Goal: Task Accomplishment & Management: Manage account settings

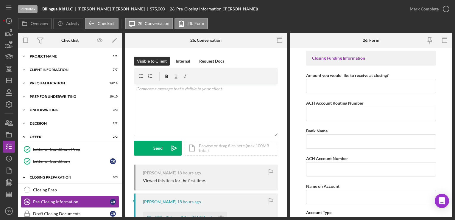
scroll to position [136, 0]
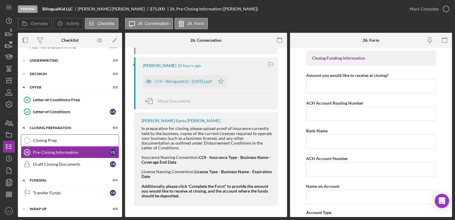
click at [36, 142] on div "Closing Prep" at bounding box center [76, 140] width 86 height 5
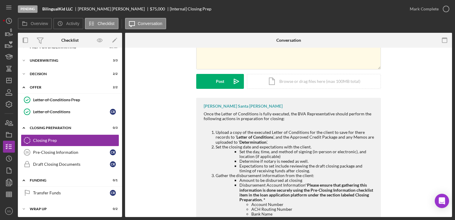
scroll to position [67, 0]
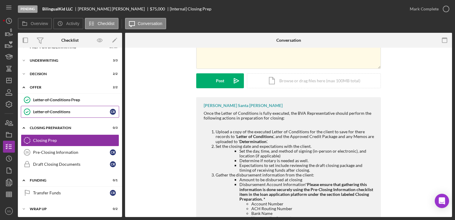
click at [101, 111] on div "Letter of Conditions" at bounding box center [71, 111] width 77 height 5
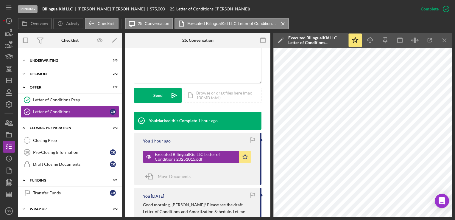
scroll to position [142, 0]
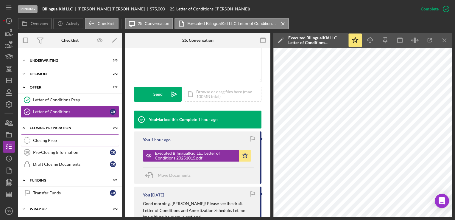
click at [62, 143] on link "Closing Prep Closing Prep" at bounding box center [70, 140] width 98 height 12
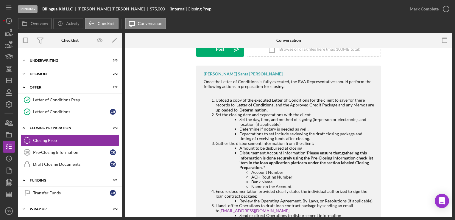
scroll to position [99, 0]
click at [38, 66] on div "Icon/Expander Project Name 1 / 1 Icon/Expander Client Information 7 / 7 Icon/Ex…" at bounding box center [70, 108] width 104 height 214
click at [41, 74] on div "Decision" at bounding box center [72, 74] width 85 height 4
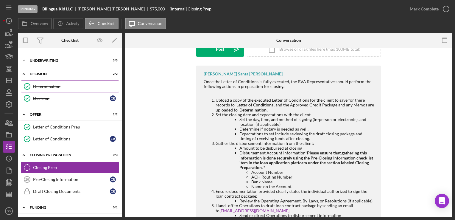
click at [62, 85] on div "Determination" at bounding box center [76, 86] width 86 height 5
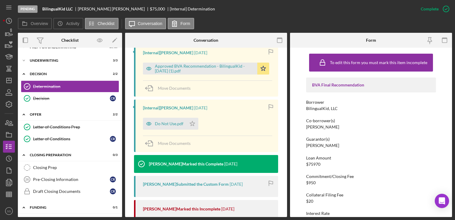
scroll to position [174, 0]
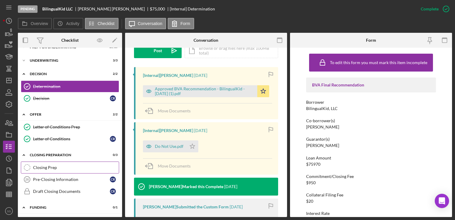
click at [54, 168] on div "Closing Prep" at bounding box center [76, 167] width 86 height 5
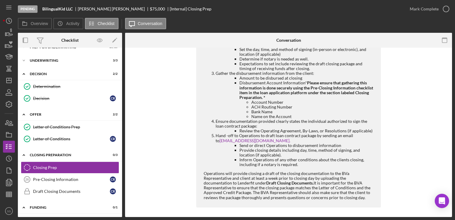
scroll to position [171, 0]
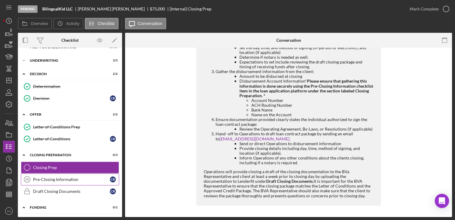
click at [81, 175] on link "Pre-Closing Information 26 Pre-Closing Information C R" at bounding box center [70, 179] width 98 height 12
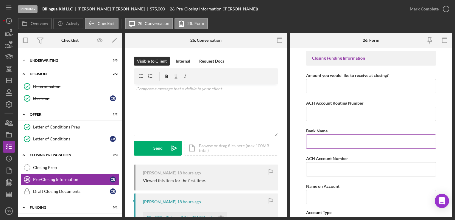
scroll to position [56, 0]
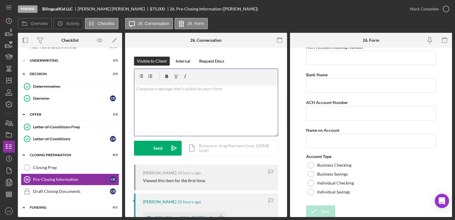
click at [226, 100] on div "v Color teal Color pink Remove color Add row above Add row below Add column bef…" at bounding box center [206, 110] width 144 height 52
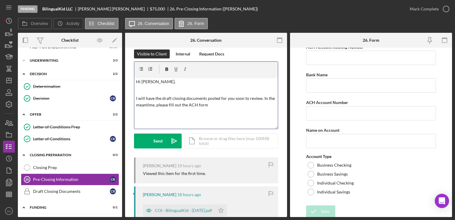
scroll to position [0, 0]
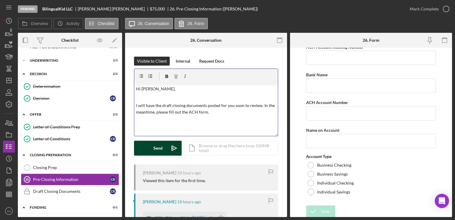
click at [153, 153] on button "Send Icon/icon-invite-send" at bounding box center [158, 148] width 48 height 15
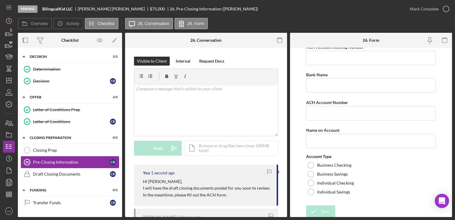
scroll to position [67, 0]
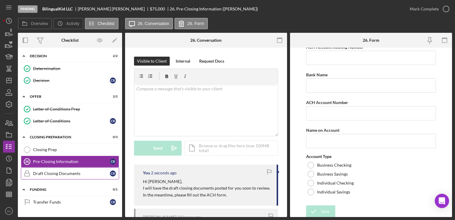
click at [77, 175] on div "Draft Closing Documents" at bounding box center [71, 173] width 77 height 5
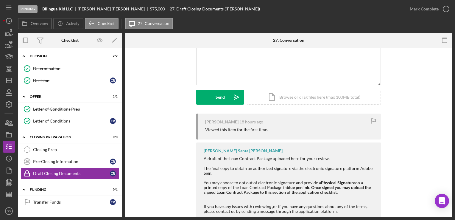
scroll to position [127, 0]
click at [57, 164] on link "Pre-Closing Information 26 Pre-Closing Information C R" at bounding box center [70, 162] width 98 height 12
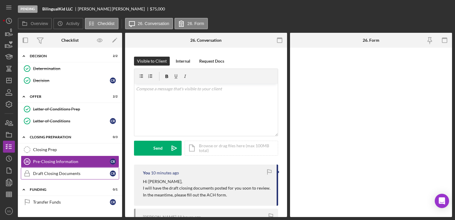
click at [61, 171] on div "Draft Closing Documents" at bounding box center [71, 173] width 77 height 5
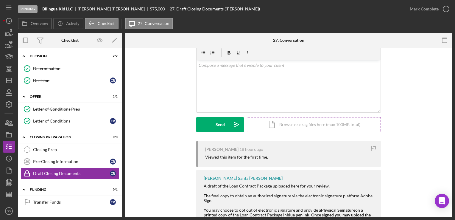
scroll to position [101, 0]
click at [272, 72] on div "v Color teal Color pink Remove color Add row above Add row below Add column bef…" at bounding box center [289, 86] width 184 height 52
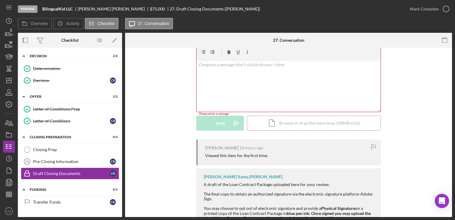
click at [282, 116] on div "Icon/Document Browse or drag files here (max 100MB total) Tap to choose files o…" at bounding box center [314, 123] width 134 height 15
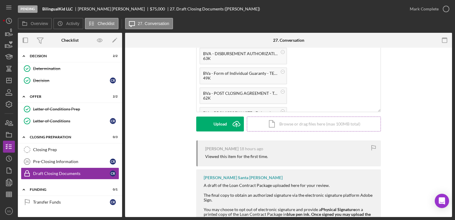
scroll to position [64, 0]
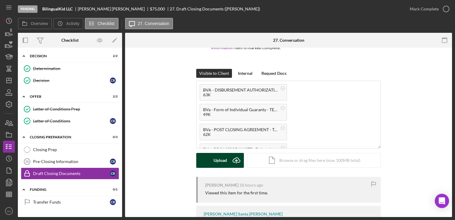
click at [215, 166] on div "Upload" at bounding box center [220, 160] width 13 height 15
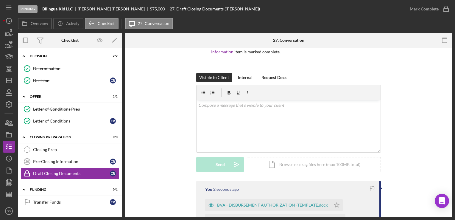
scroll to position [60, 0]
click at [212, 119] on div "v Color teal Color pink Remove color Add row above Add row below Add column bef…" at bounding box center [289, 127] width 184 height 52
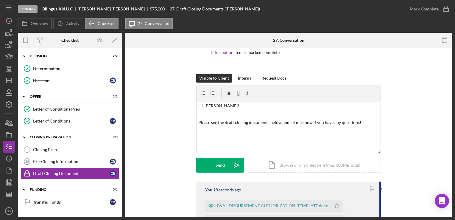
click at [220, 174] on div "Visible to Client Internal Request Docs v Color teal Color pink Remove color Ad…" at bounding box center [288, 128] width 185 height 108
click at [218, 169] on div "Send" at bounding box center [220, 165] width 9 height 15
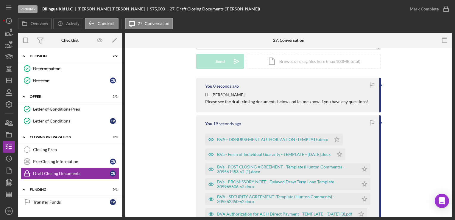
scroll to position [163, 0]
click at [39, 163] on div "Pre-Closing Information" at bounding box center [71, 161] width 77 height 5
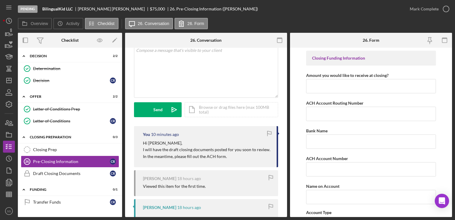
scroll to position [38, 0]
click at [7, 82] on icon "Icon/Dashboard" at bounding box center [8, 80] width 15 height 15
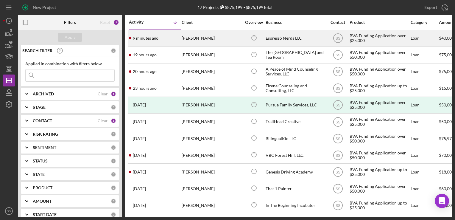
click at [208, 37] on div "[PERSON_NAME]" at bounding box center [212, 38] width 60 height 16
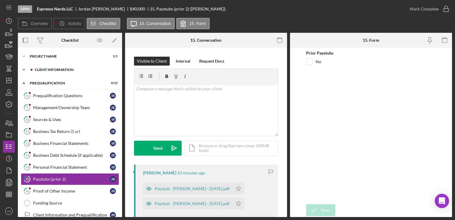
click at [55, 70] on div "Client Information" at bounding box center [75, 70] width 80 height 4
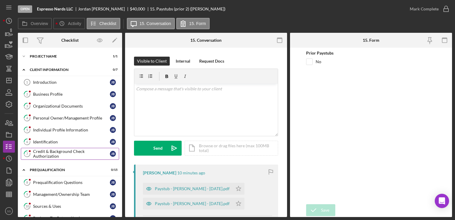
click at [61, 152] on div "Credit & Background Check Authorization" at bounding box center [71, 154] width 77 height 10
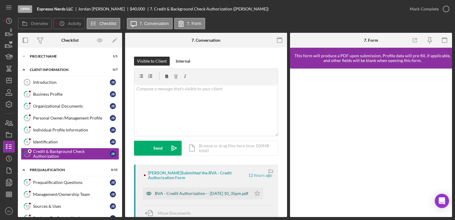
click at [206, 191] on div "BVA - Credit Authorization -- [DATE] 10_35pm.pdf" at bounding box center [202, 193] width 94 height 5
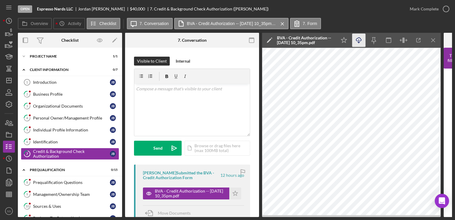
click at [364, 46] on icon "Icon/Download" at bounding box center [359, 40] width 13 height 13
click at [6, 79] on icon "Icon/Dashboard" at bounding box center [8, 80] width 15 height 15
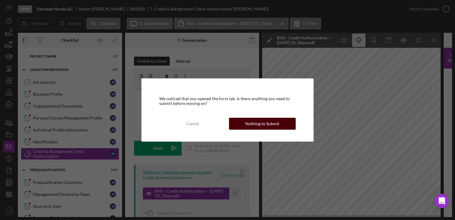
click at [273, 125] on div "Nothing to Submit" at bounding box center [263, 124] width 34 height 12
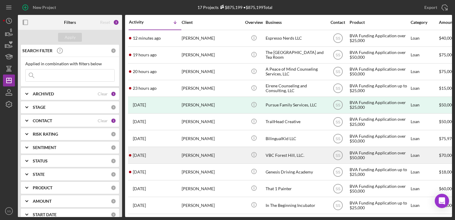
scroll to position [104, 0]
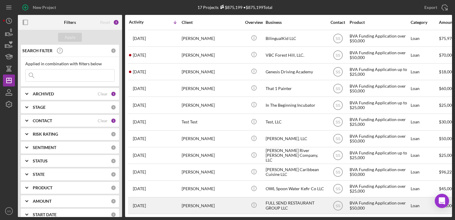
click at [197, 200] on div "[PERSON_NAME]" at bounding box center [212, 206] width 60 height 16
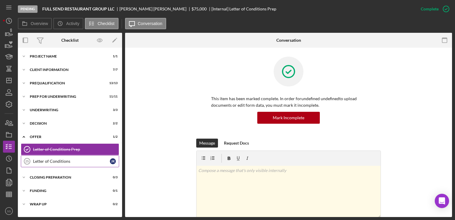
click at [81, 162] on div "Letter of Conditions" at bounding box center [71, 161] width 77 height 5
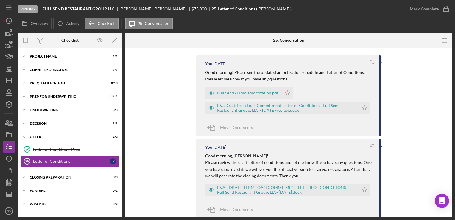
scroll to position [110, 0]
click at [231, 103] on div "BVa Draft Term Loan Commitment Letter of Conditions - Full Send Restaurant Grou…" at bounding box center [286, 108] width 139 height 10
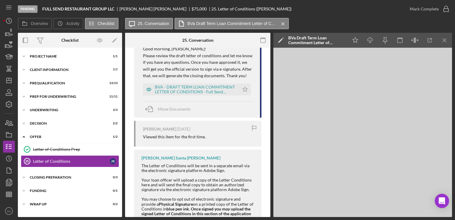
scroll to position [224, 0]
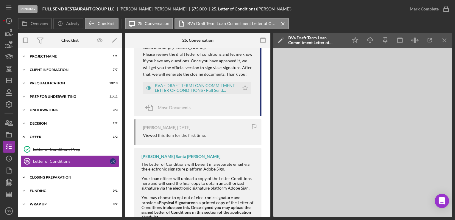
click at [43, 179] on div "Icon/Expander Closing Preparation 0 / 3" at bounding box center [70, 177] width 104 height 12
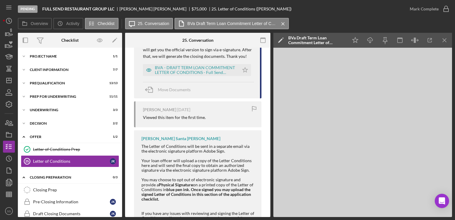
scroll to position [274, 0]
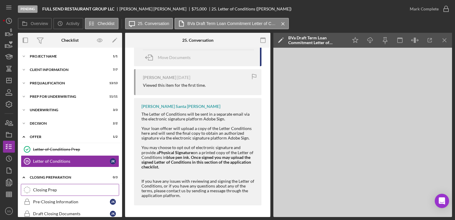
click at [71, 189] on div "Closing Prep" at bounding box center [76, 189] width 86 height 5
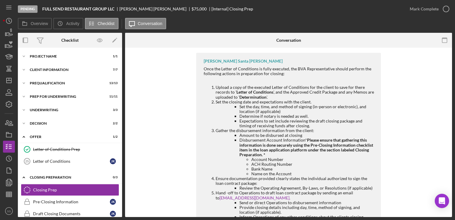
scroll to position [171, 0]
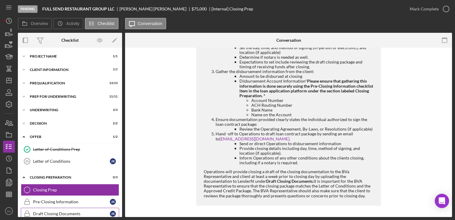
click at [58, 208] on link "Draft Closing Documents Draft Closing Documents J K" at bounding box center [70, 214] width 98 height 12
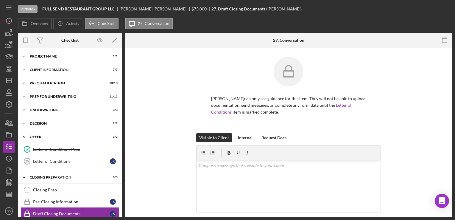
click at [57, 197] on link "Pre-Closing Information Pre-Closing Information J K" at bounding box center [70, 202] width 98 height 12
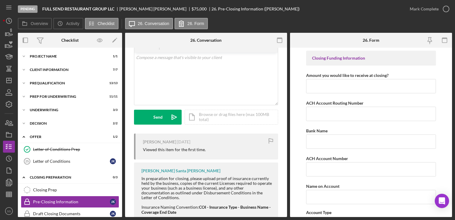
scroll to position [164, 0]
